Goal: Obtain resource: Download file/media

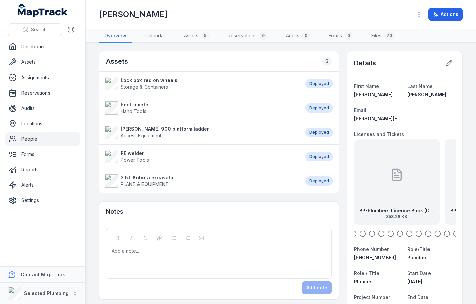
drag, startPoint x: 358, startPoint y: 231, endPoint x: 403, endPoint y: 230, distance: 45.2
click at [403, 230] on div "BP-Plumbers Licence Back [DATE] 358.28 KB BP-Plumber Licence Front [DATE] 644.7…" at bounding box center [405, 188] width 102 height 98
drag, startPoint x: 369, startPoint y: 214, endPoint x: 418, endPoint y: 214, distance: 49.5
click at [416, 216] on div "BP-Plumbers Licence Back [DATE] 358.28 KB" at bounding box center [397, 214] width 75 height 12
click at [381, 191] on div "BP-Plumbers Licence Back [DATE] 358.28 KB" at bounding box center [397, 182] width 86 height 86
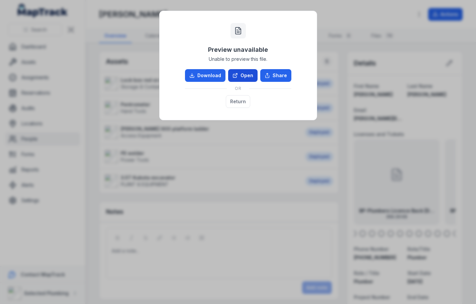
click at [244, 73] on link "Open" at bounding box center [242, 75] width 29 height 13
click at [245, 98] on button "Return" at bounding box center [238, 101] width 24 height 13
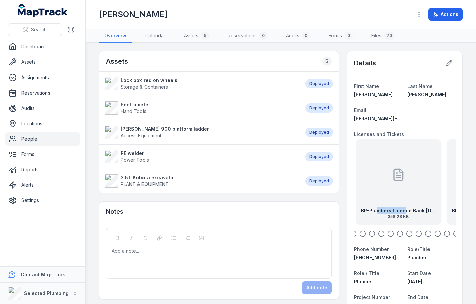
drag, startPoint x: 370, startPoint y: 206, endPoint x: 428, endPoint y: 209, distance: 57.3
click at [428, 209] on div "BP-Plumbers Licence Back [DATE] 358.28 KB" at bounding box center [399, 182] width 86 height 86
click at [409, 199] on div "BP-Plumbers Licence Back [DATE] 358.28 KB" at bounding box center [397, 182] width 86 height 86
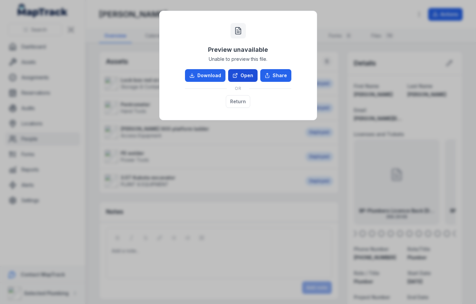
click at [242, 73] on link "Open" at bounding box center [242, 75] width 29 height 13
click at [238, 97] on button "Return" at bounding box center [238, 101] width 24 height 13
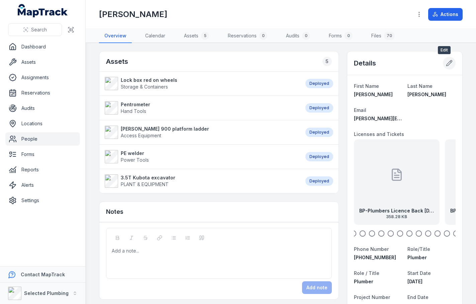
click at [446, 58] on button at bounding box center [449, 63] width 13 height 13
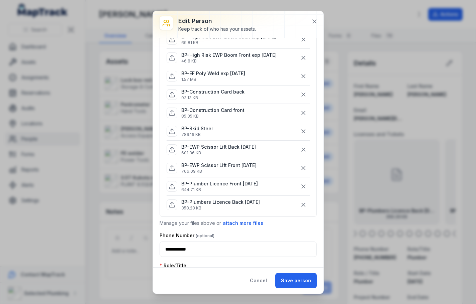
scroll to position [335, 0]
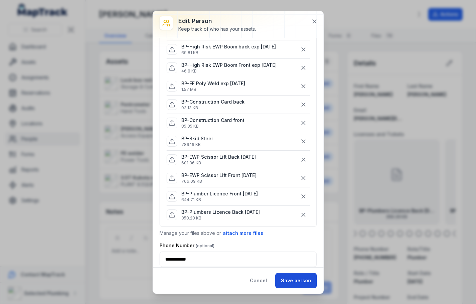
click at [293, 278] on button "Save person" at bounding box center [295, 280] width 41 height 15
